Goal: Task Accomplishment & Management: Use online tool/utility

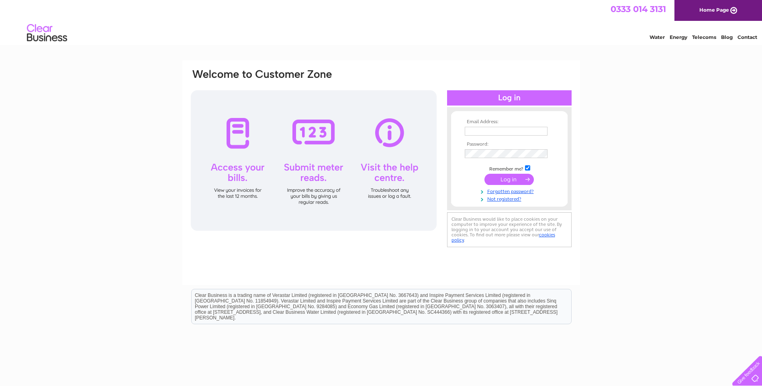
type input "spence@a-p-l.co.uk"
click at [514, 181] on input "submit" at bounding box center [509, 179] width 49 height 11
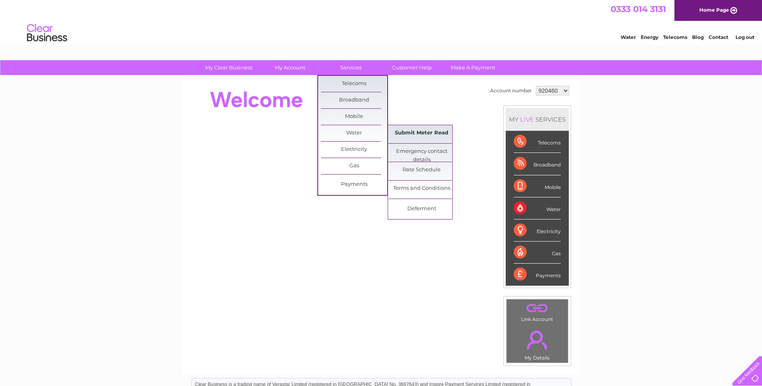
click at [411, 134] on link "Submit Meter Read" at bounding box center [422, 133] width 66 height 16
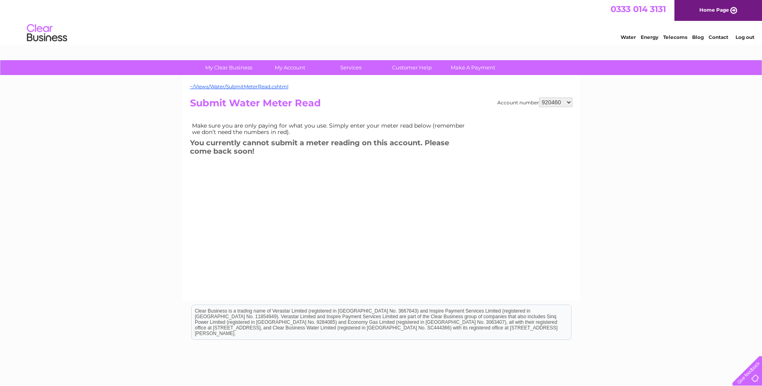
click at [556, 102] on select "920460 1053667 1059655" at bounding box center [555, 103] width 33 height 10
click at [539, 98] on select "920460 1053667 1059655" at bounding box center [555, 103] width 33 height 10
click at [560, 104] on select "920460 1053667 1059655" at bounding box center [555, 103] width 33 height 10
select select "1059655"
click at [539, 98] on select "920460 1053667 1059655" at bounding box center [555, 103] width 33 height 10
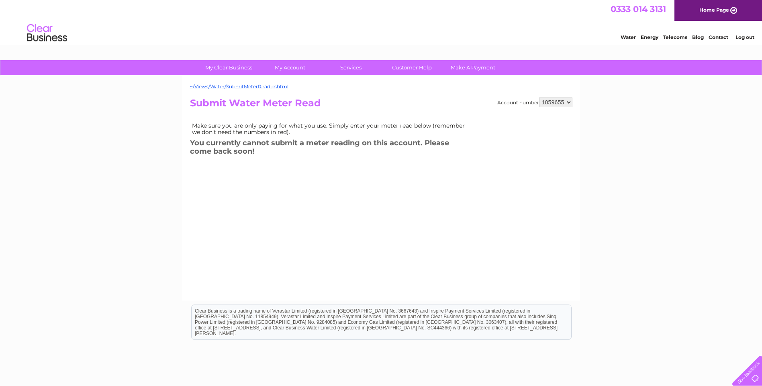
click at [559, 103] on select "920460 1053667 1059655" at bounding box center [555, 103] width 33 height 10
select select "1053667"
click at [539, 98] on select "920460 1053667 1059655" at bounding box center [555, 103] width 33 height 10
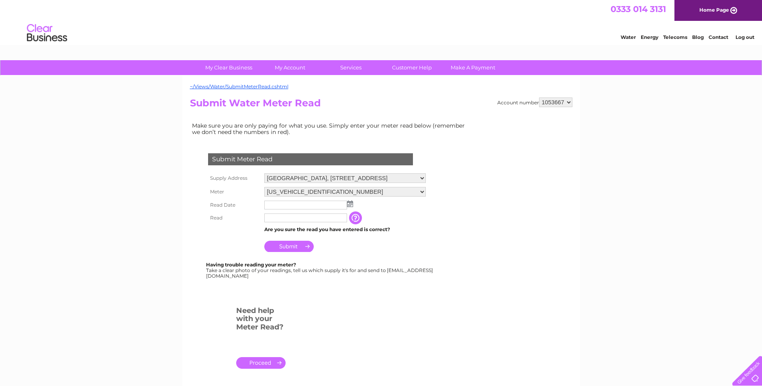
click at [350, 206] on img at bounding box center [350, 204] width 6 height 6
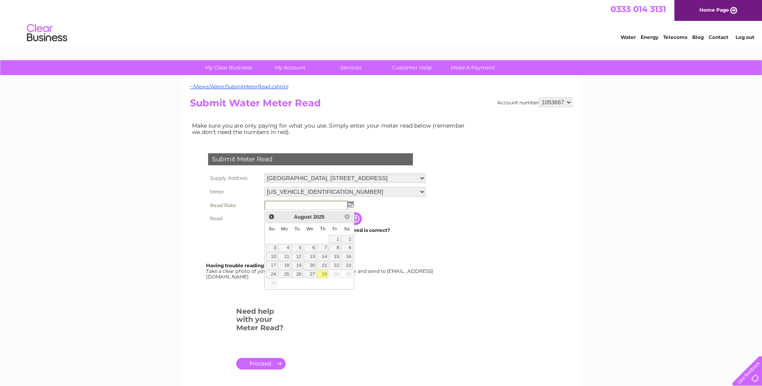
click at [326, 273] on link "28" at bounding box center [322, 275] width 11 height 8
type input "[DATE]"
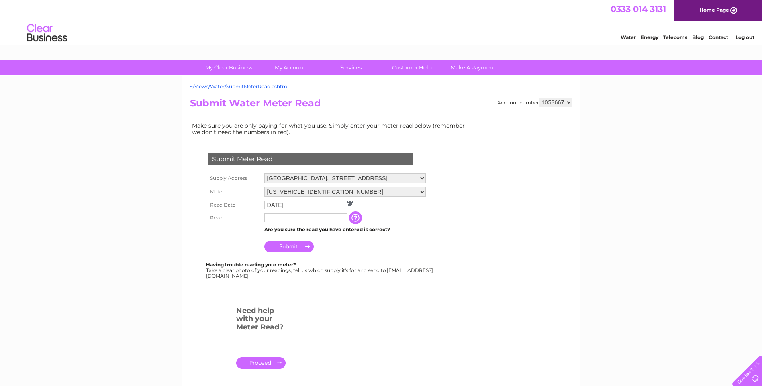
click at [300, 217] on input "text" at bounding box center [305, 218] width 83 height 9
type input "324"
click at [293, 248] on input "Submit" at bounding box center [288, 247] width 49 height 11
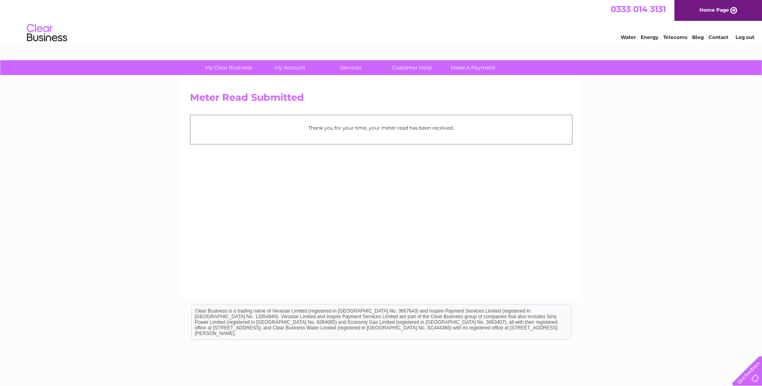
click at [731, 11] on link "Home Page" at bounding box center [719, 10] width 88 height 21
